Goal: Navigation & Orientation: Find specific page/section

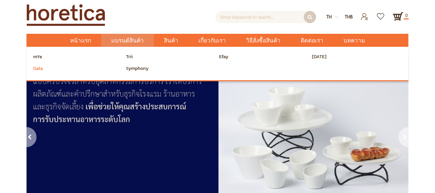
click at [38, 70] on span "Gala" at bounding box center [38, 69] width 10 height 10
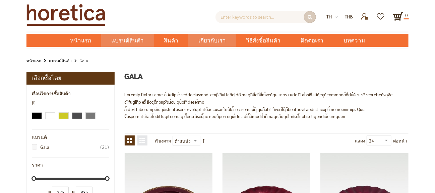
click at [216, 42] on span "เกี่ยวกับเรา" at bounding box center [211, 41] width 27 height 14
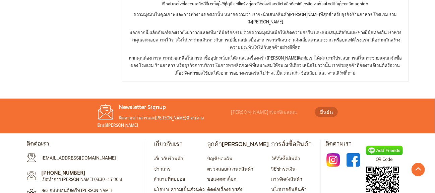
scroll to position [257, 0]
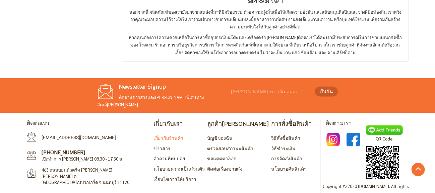
click at [166, 135] on link "เกี่ยวกับร้านค้า" at bounding box center [168, 138] width 30 height 6
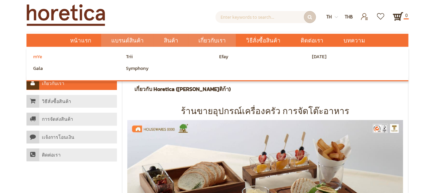
click at [37, 58] on span "mYe" at bounding box center [37, 57] width 9 height 10
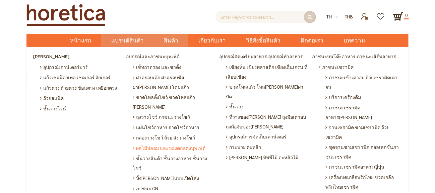
click at [190, 143] on span "ผลไม้ปลอม และของตกแต่งบุฟเฟ่ต์" at bounding box center [169, 148] width 73 height 10
